Goal: Task Accomplishment & Management: Use online tool/utility

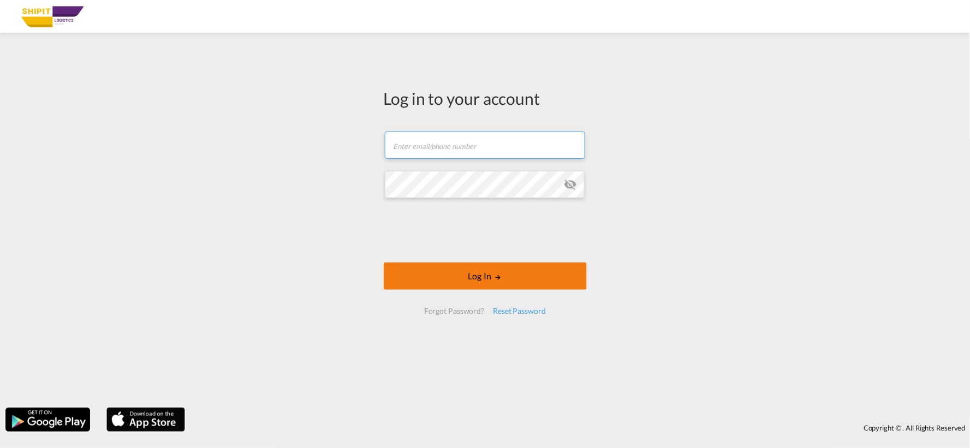
type input "[EMAIL_ADDRESS][DOMAIN_NAME]"
click at [451, 282] on button "Log In" at bounding box center [485, 276] width 203 height 27
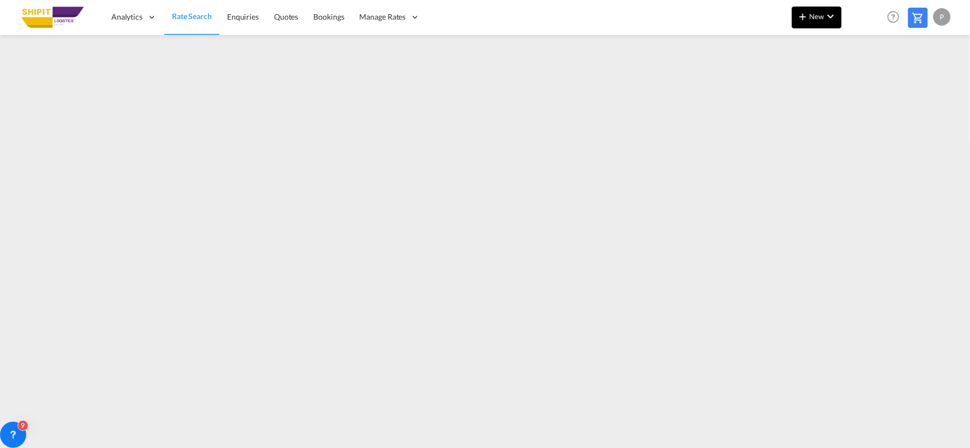
click at [807, 13] on md-icon "icon-plus 400-fg" at bounding box center [803, 16] width 13 height 13
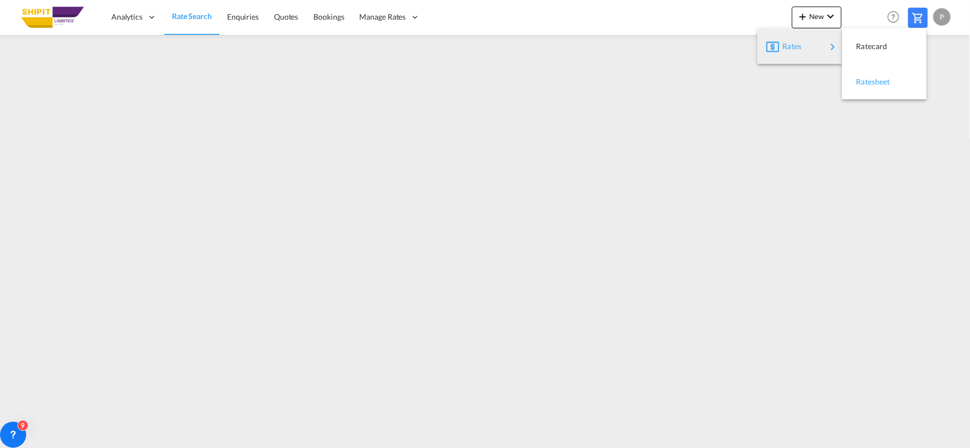
click at [869, 82] on span "Ratesheet" at bounding box center [863, 82] width 12 height 22
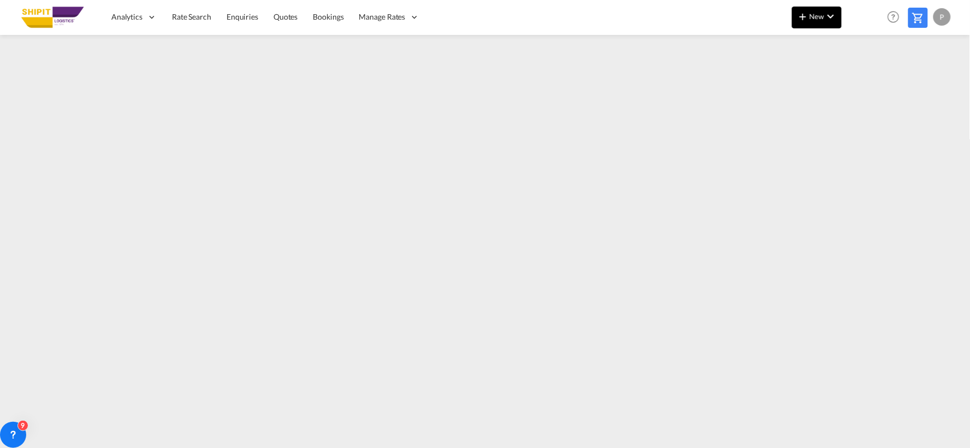
click at [815, 20] on span "New" at bounding box center [817, 16] width 41 height 9
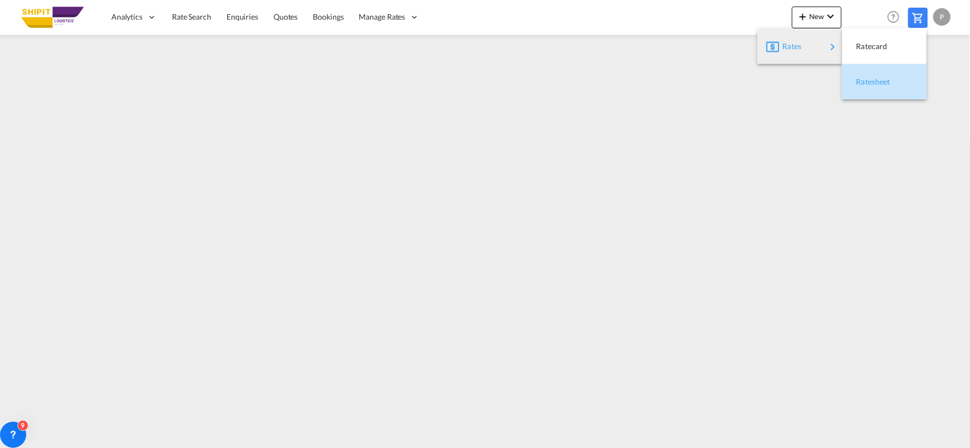
click at [869, 80] on span "Ratesheet" at bounding box center [863, 82] width 12 height 22
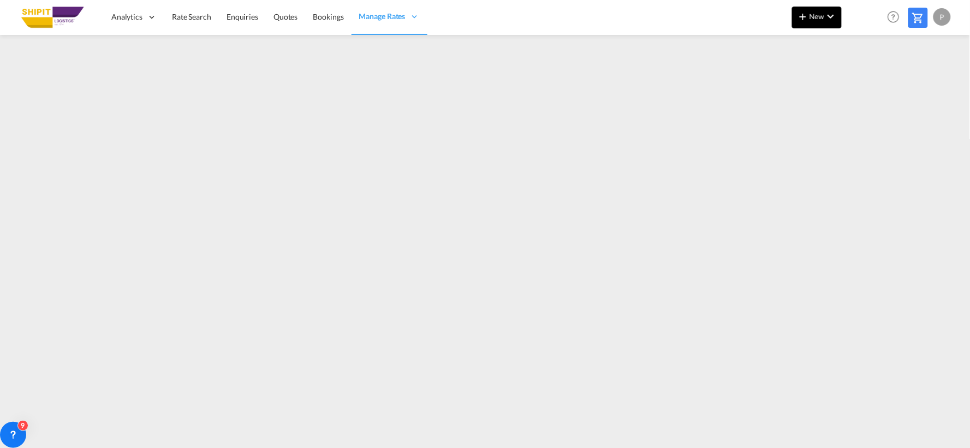
click at [822, 21] on button "New" at bounding box center [817, 18] width 50 height 22
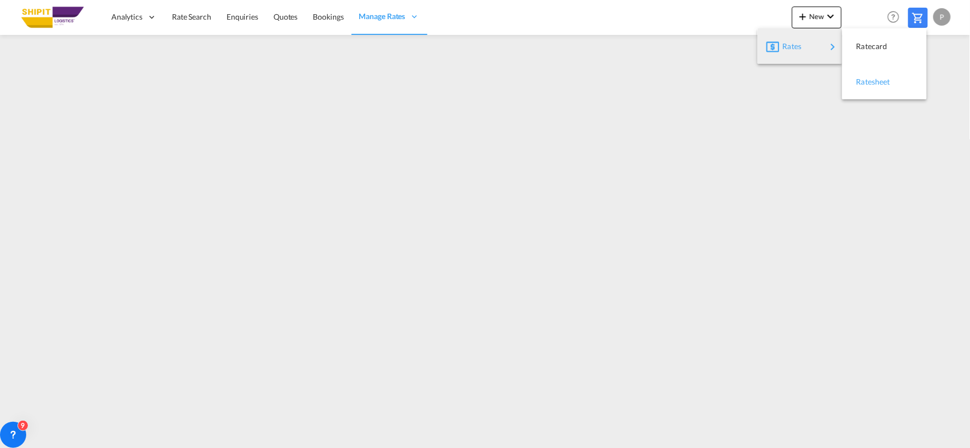
click at [869, 80] on span "Ratesheet" at bounding box center [863, 82] width 12 height 22
